Goal: Task Accomplishment & Management: Manage account settings

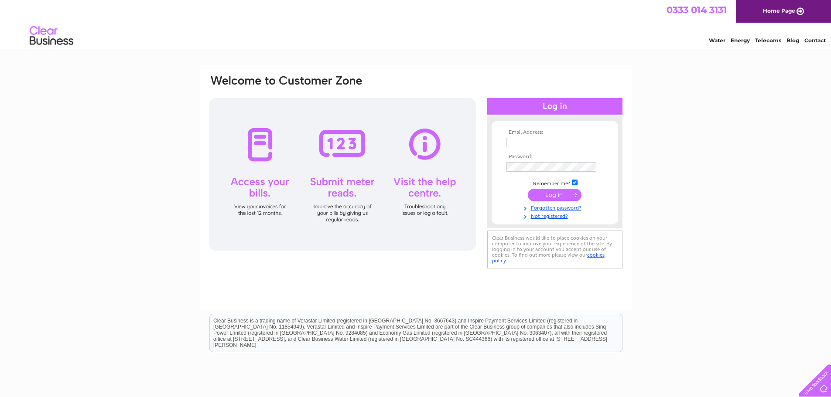
type input "info@classicpot.co.uk"
click at [543, 191] on input "submit" at bounding box center [555, 195] width 54 height 12
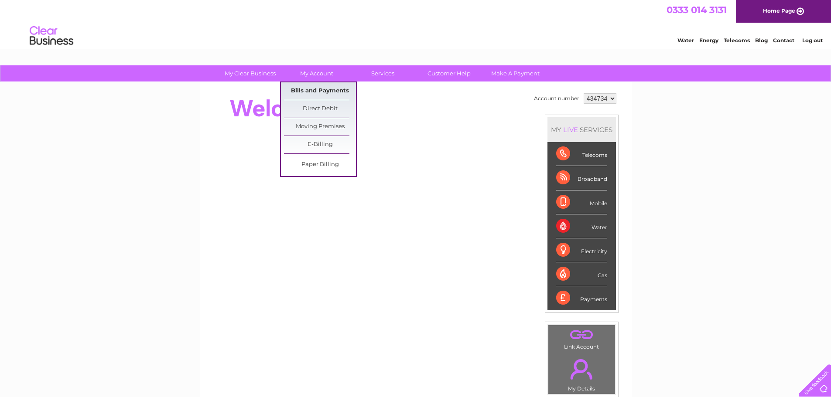
click at [328, 96] on link "Bills and Payments" at bounding box center [320, 90] width 72 height 17
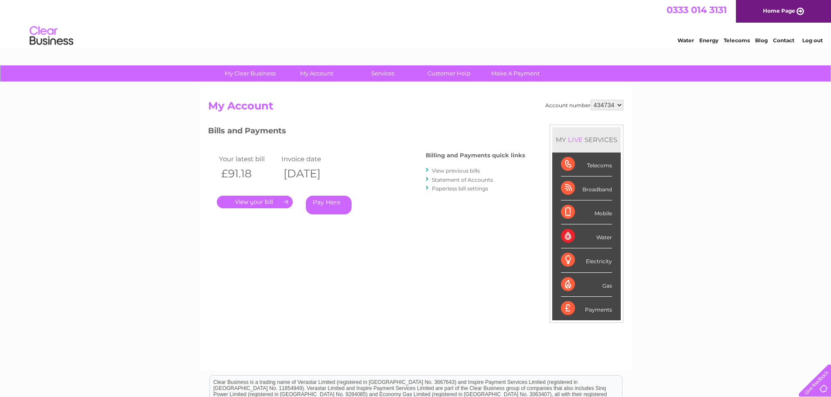
click at [276, 199] on link "." at bounding box center [255, 202] width 76 height 13
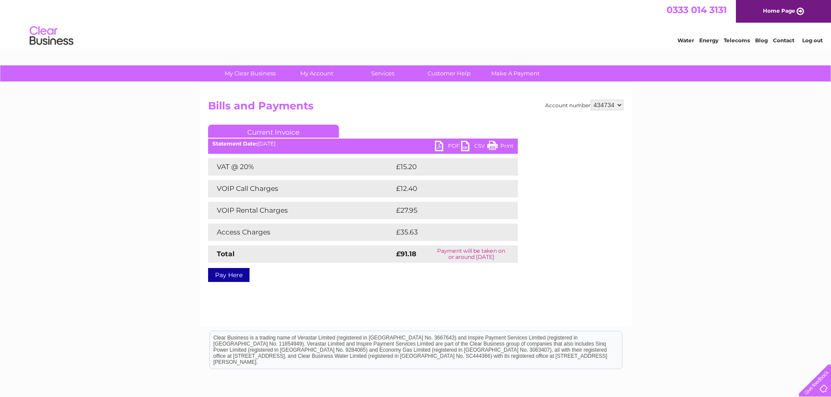
click at [496, 153] on link "Print" at bounding box center [500, 147] width 26 height 13
click at [443, 150] on link "PDF" at bounding box center [448, 147] width 26 height 13
